Goal: Find specific page/section: Locate a particular part of the current website

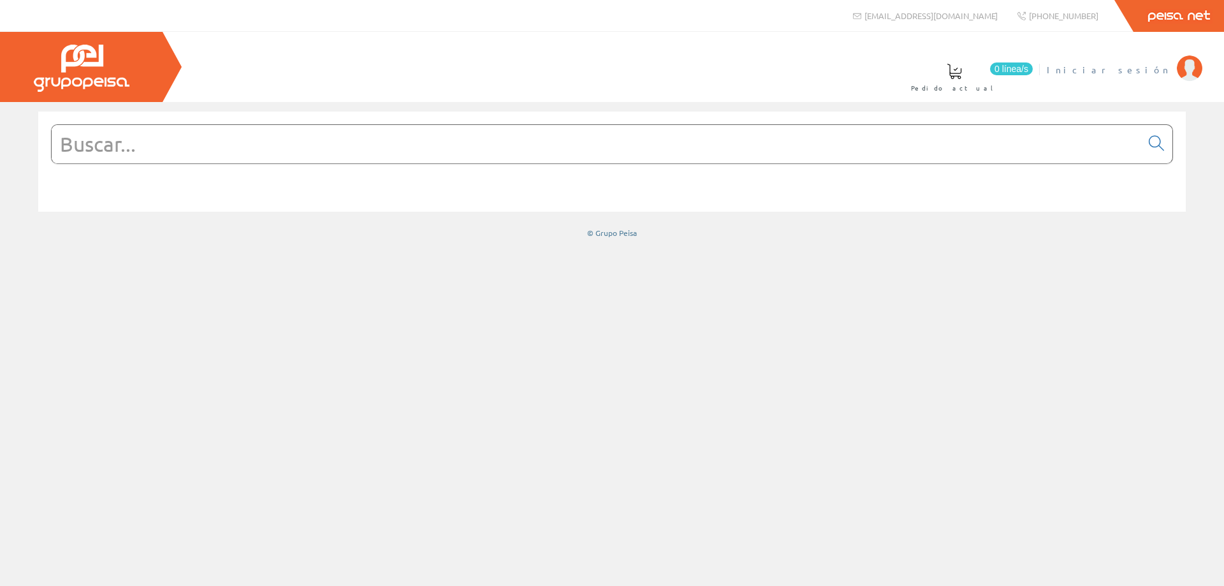
click at [1146, 74] on span "Iniciar sesión" at bounding box center [1109, 69] width 124 height 13
click at [437, 149] on input "text" at bounding box center [596, 144] width 1089 height 38
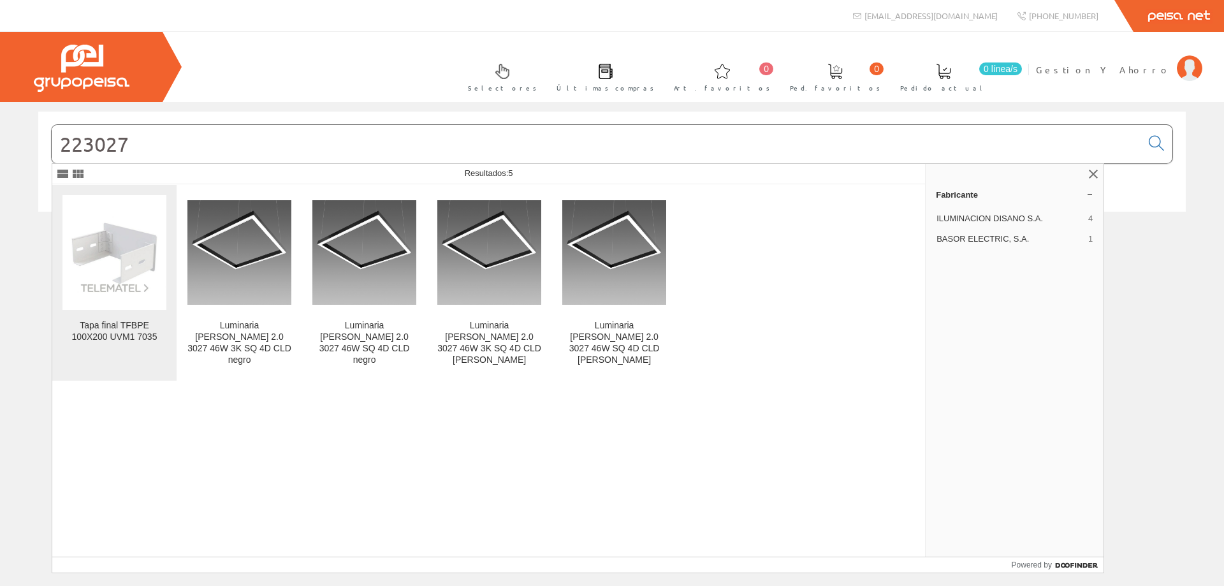
type input "223027"
click at [131, 240] on img at bounding box center [114, 252] width 104 height 83
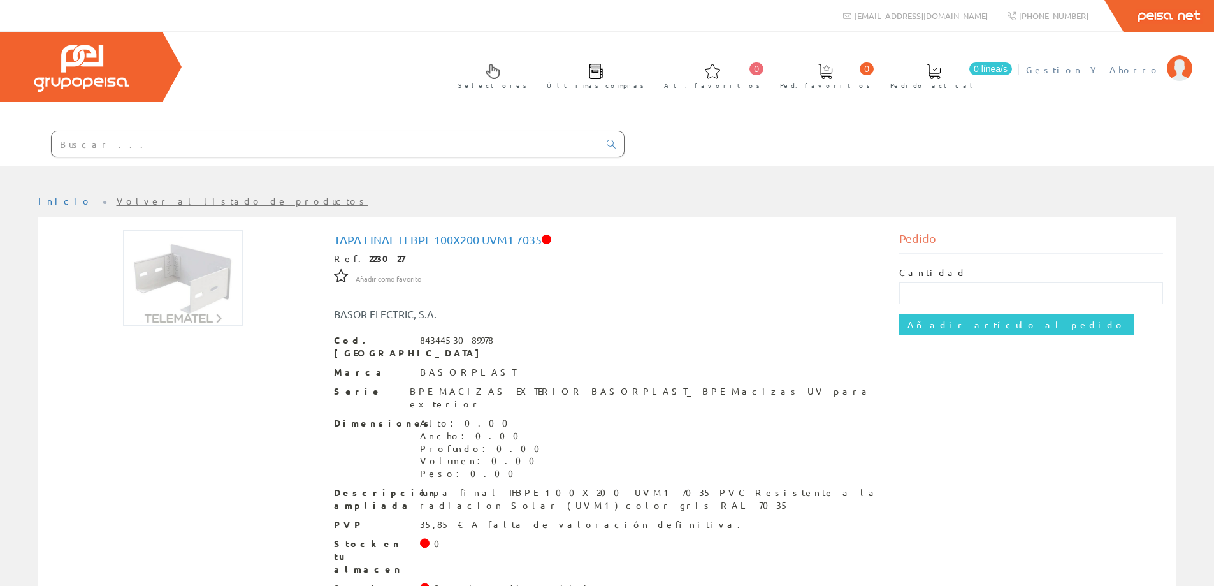
click at [1129, 66] on span "Gestion Y Ahorro" at bounding box center [1093, 69] width 134 height 13
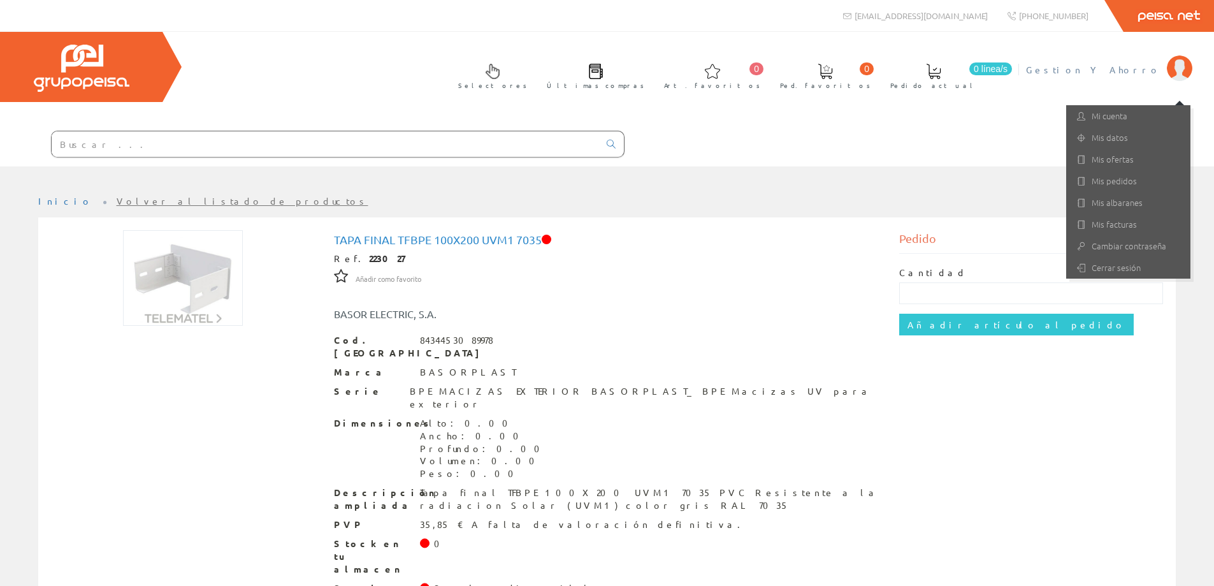
click at [1120, 279] on div "Cantidad" at bounding box center [1031, 285] width 264 height 38
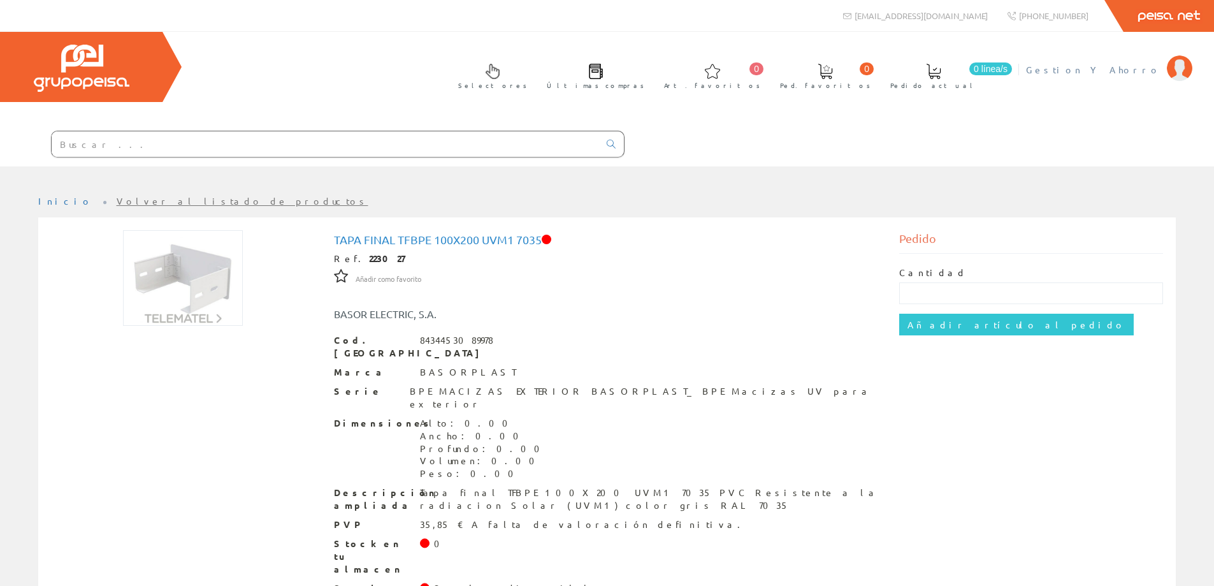
click at [1133, 76] on li "Gestion Y Ahorro Mi cuenta Mis datos Mis ofertas Mis pedidos Mis albaranes Mis …" at bounding box center [1109, 77] width 172 height 49
click at [1133, 71] on span "Gestion Y Ahorro" at bounding box center [1093, 69] width 134 height 13
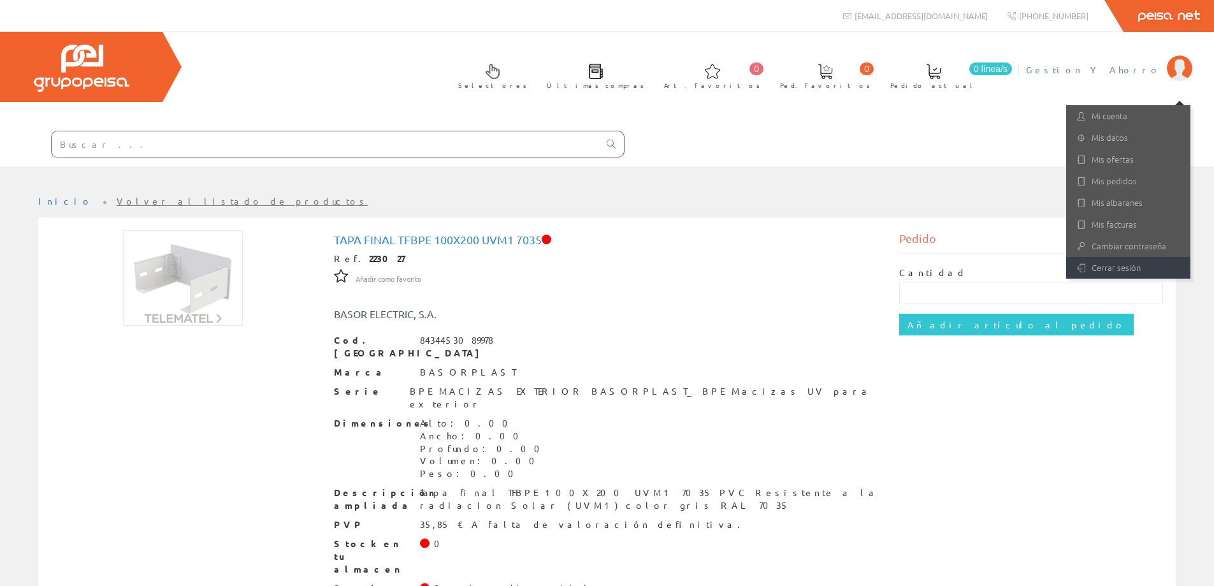
click at [1113, 266] on link "Cerrar sesión" at bounding box center [1128, 268] width 124 height 22
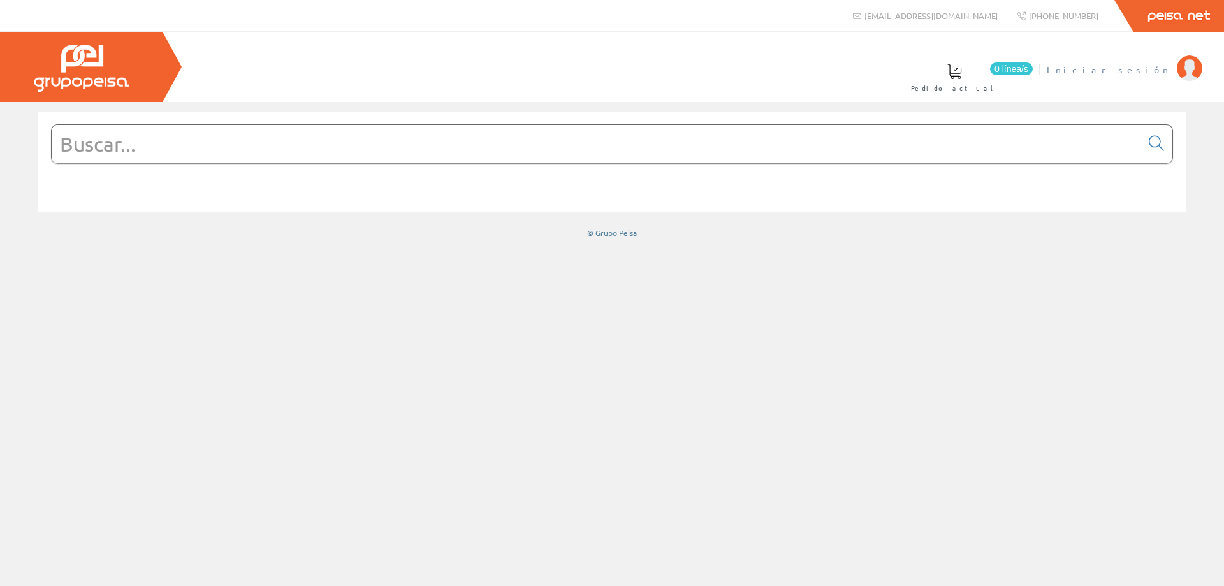
click at [1142, 71] on span "Iniciar sesión" at bounding box center [1109, 69] width 124 height 13
click at [519, 148] on input "text" at bounding box center [596, 144] width 1089 height 38
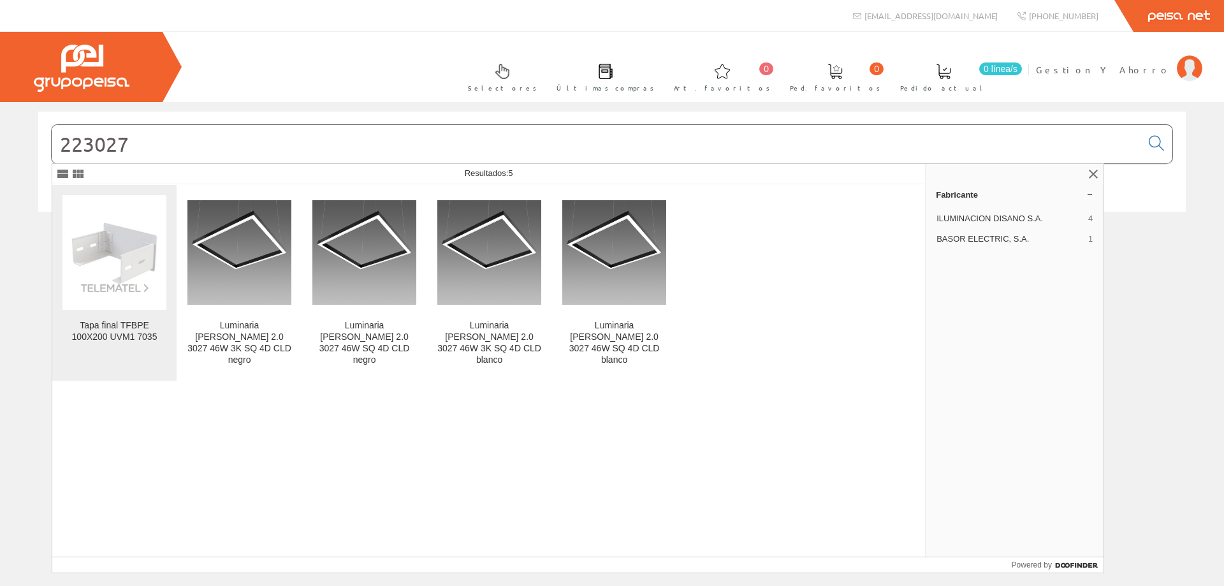
type input "223027"
click at [117, 291] on img at bounding box center [114, 252] width 104 height 83
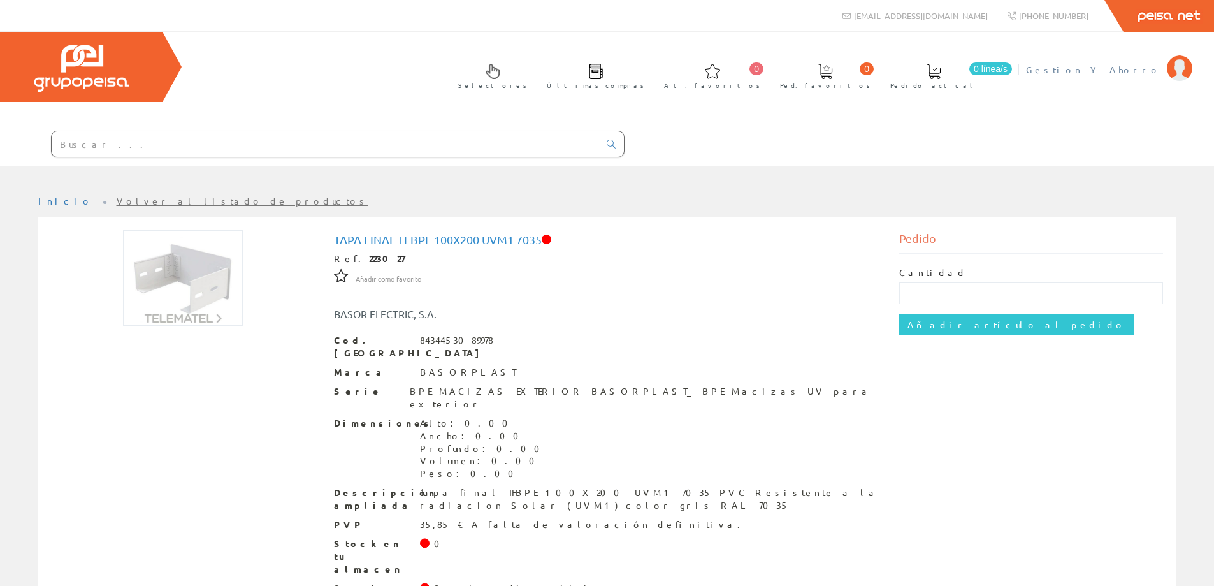
click at [1135, 75] on span "Gestion Y Ahorro" at bounding box center [1093, 69] width 134 height 13
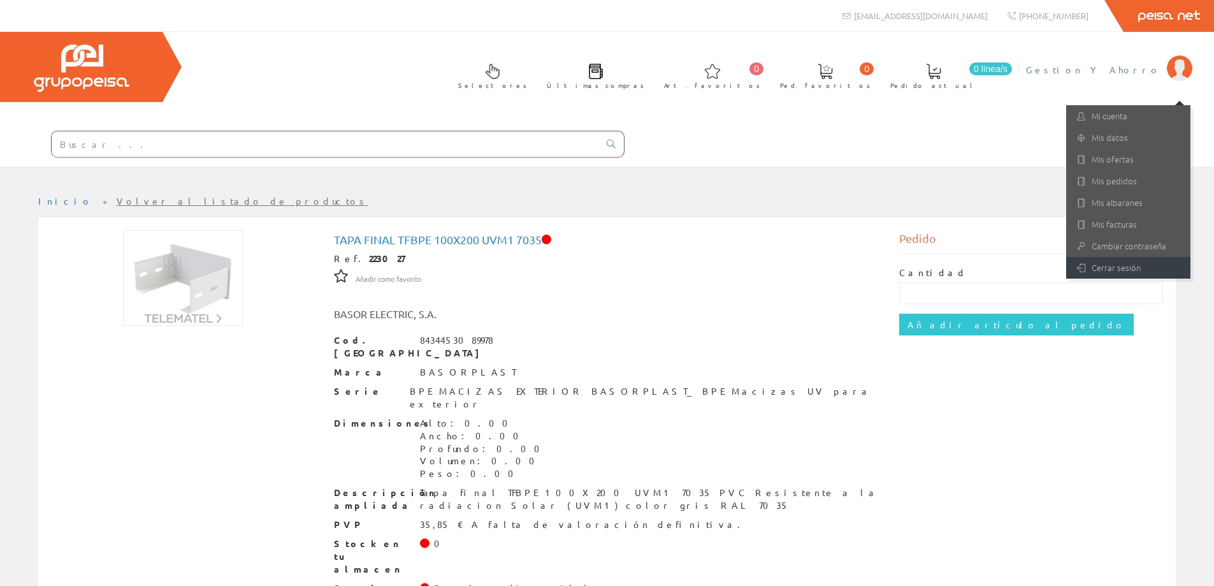
click at [1112, 272] on link "Cerrar sesión" at bounding box center [1128, 268] width 124 height 22
